Goal: Browse casually

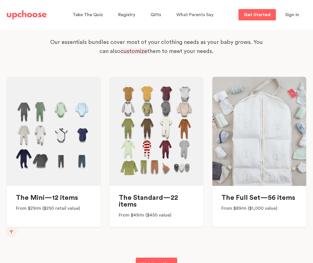
scroll to position [3535, 0]
